Goal: Submit feedback/report problem

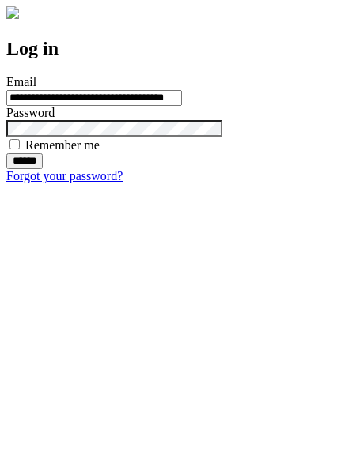
type input "**********"
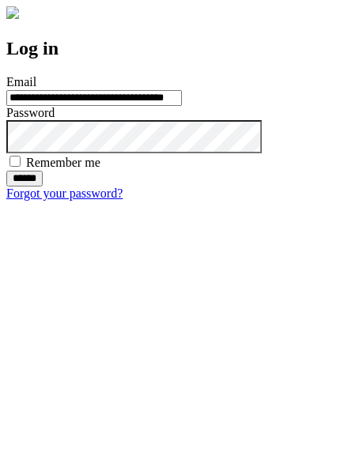
click at [43, 187] on input "******" at bounding box center [24, 179] width 36 height 16
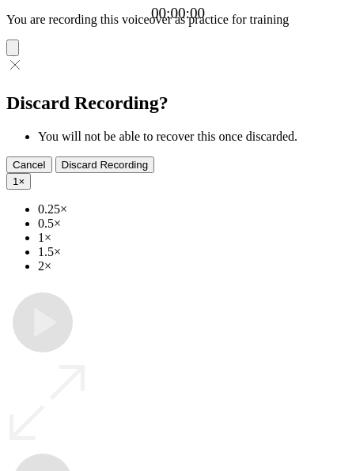
type input "**********"
